Goal: Task Accomplishment & Management: Use online tool/utility

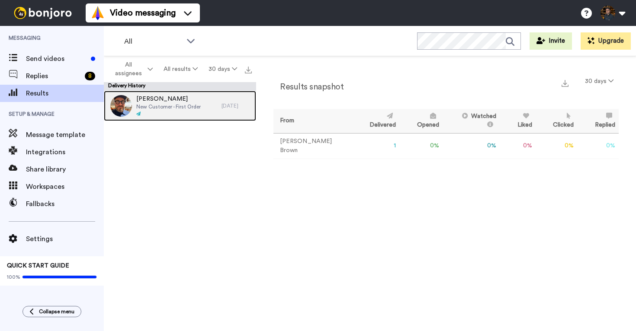
click at [180, 105] on span "New Customer - First Order" at bounding box center [168, 106] width 64 height 7
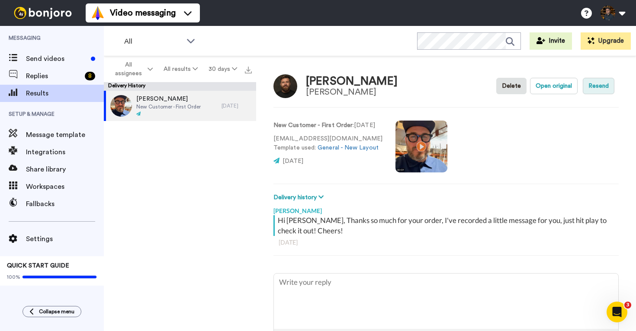
click at [595, 88] on button "Resend" at bounding box center [599, 86] width 32 height 16
click at [552, 89] on button "Open original" at bounding box center [554, 86] width 48 height 16
type textarea "x"
